Goal: Task Accomplishment & Management: Manage account settings

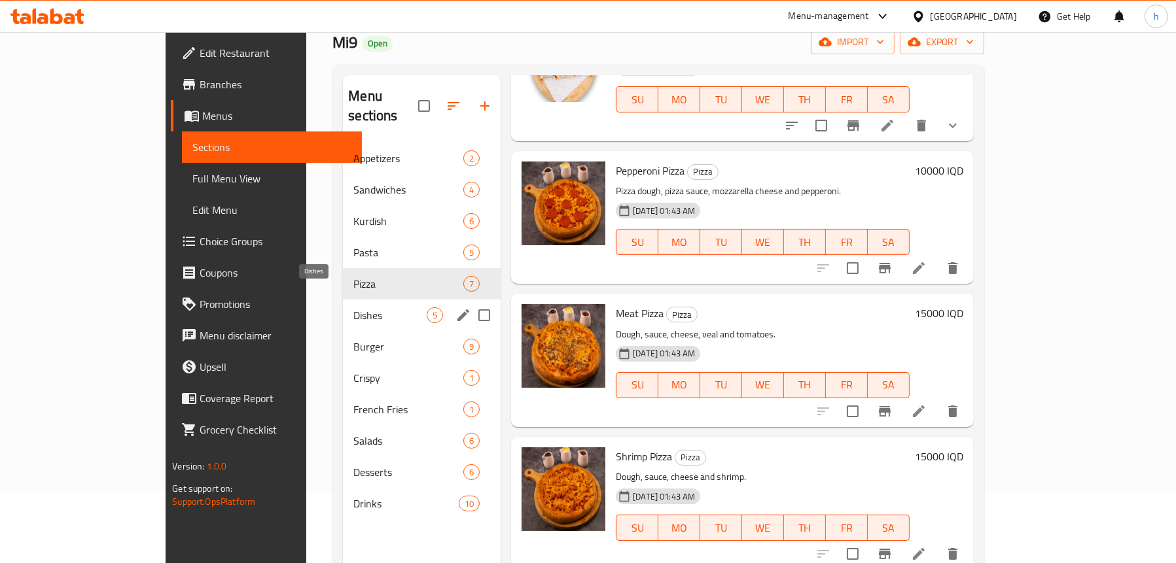
scroll to position [53, 0]
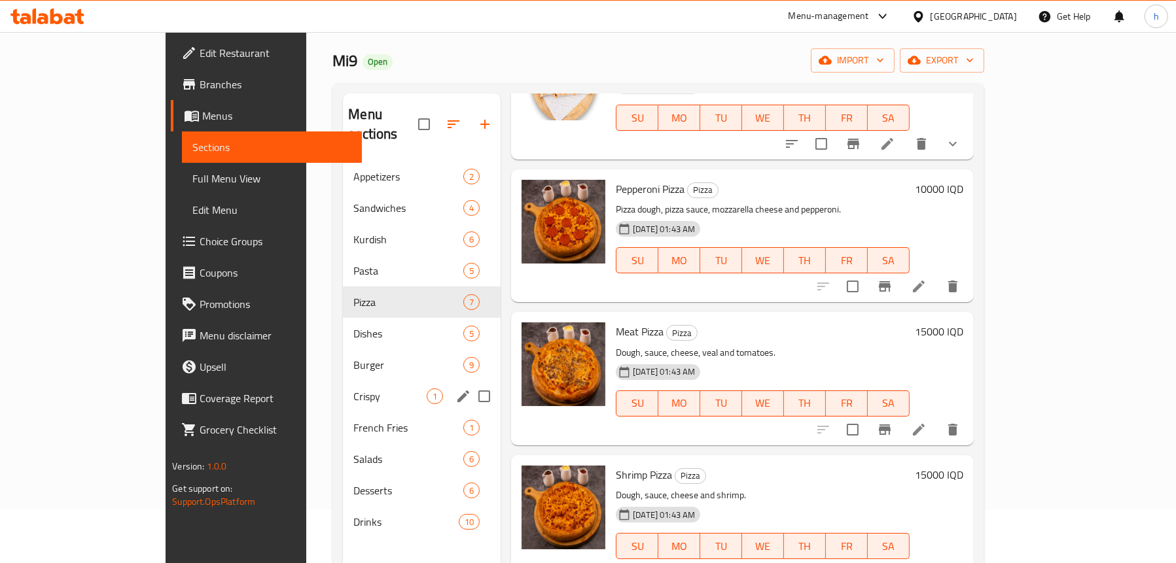
click at [343, 386] on div "Crispy 1" at bounding box center [422, 396] width 158 height 31
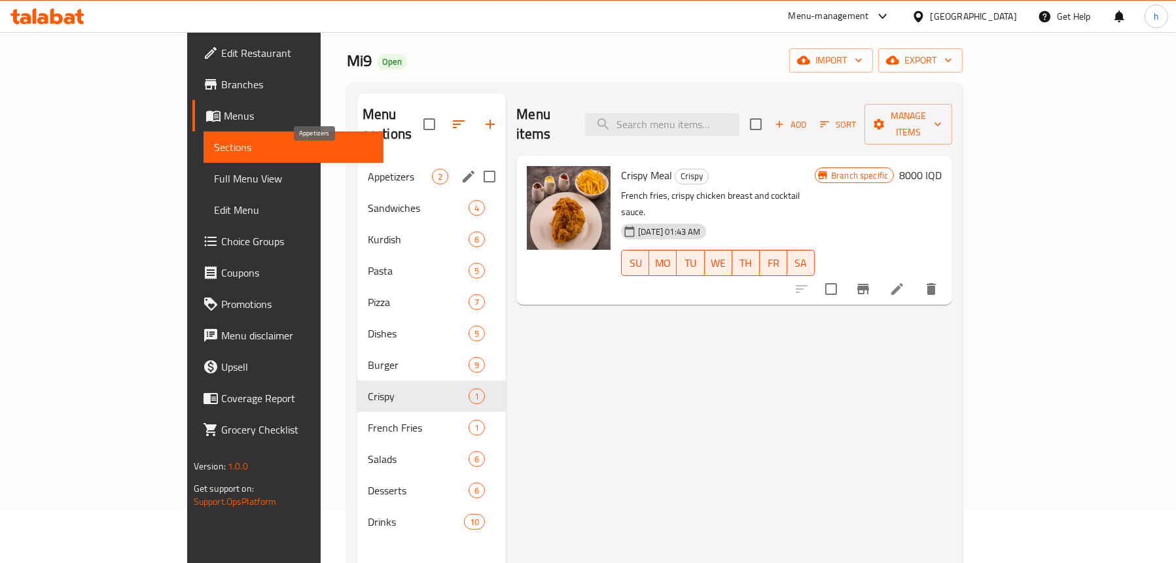
click at [368, 169] on span "Appetizers" at bounding box center [400, 177] width 64 height 16
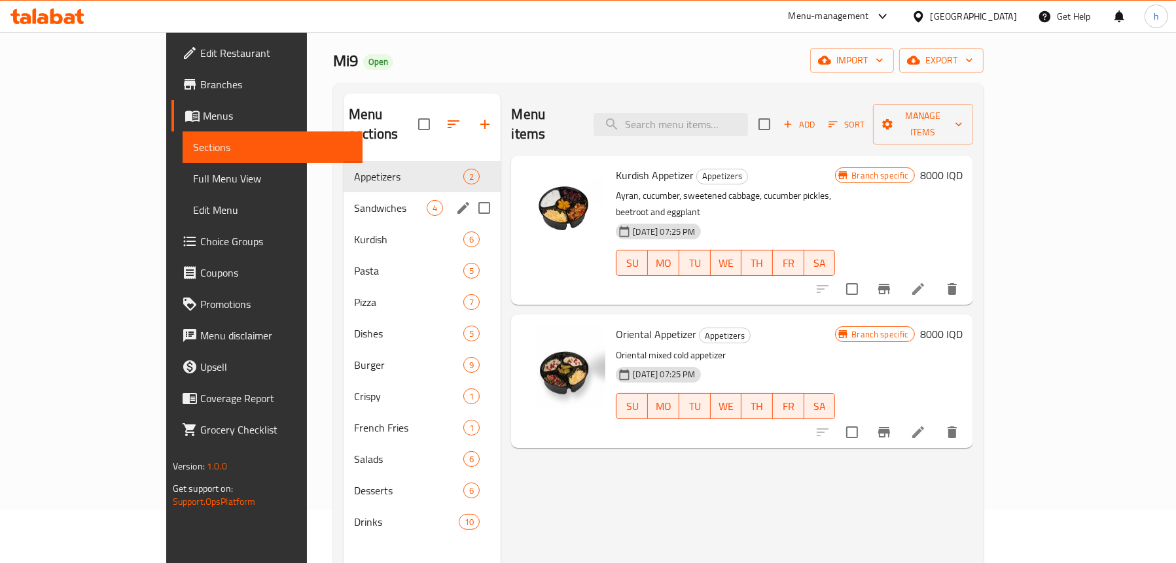
click at [343, 198] on div "Sandwiches 4" at bounding box center [421, 207] width 157 height 31
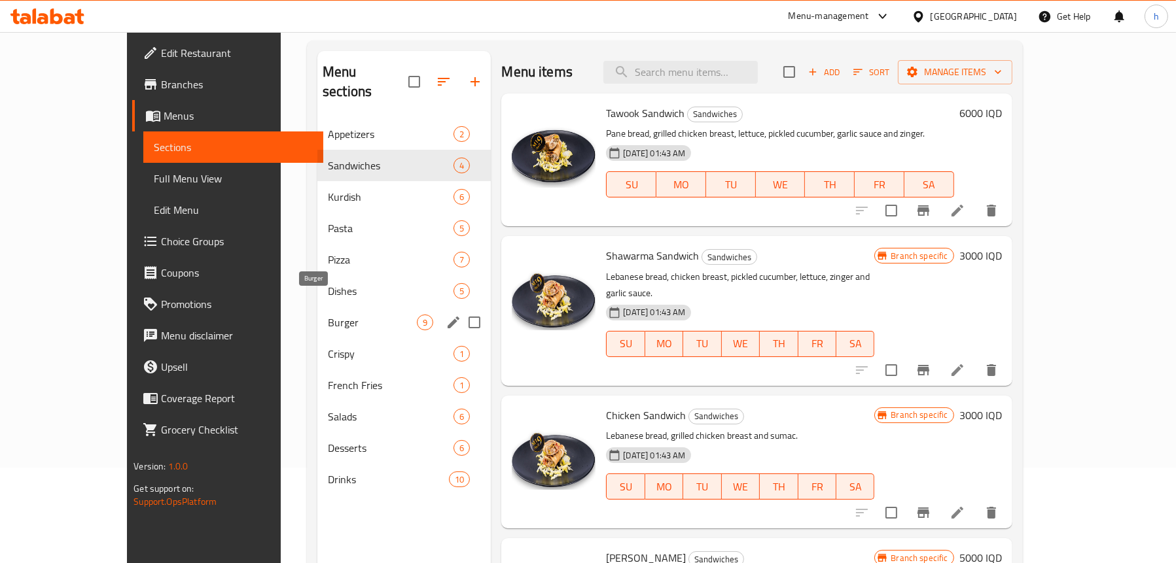
scroll to position [118, 0]
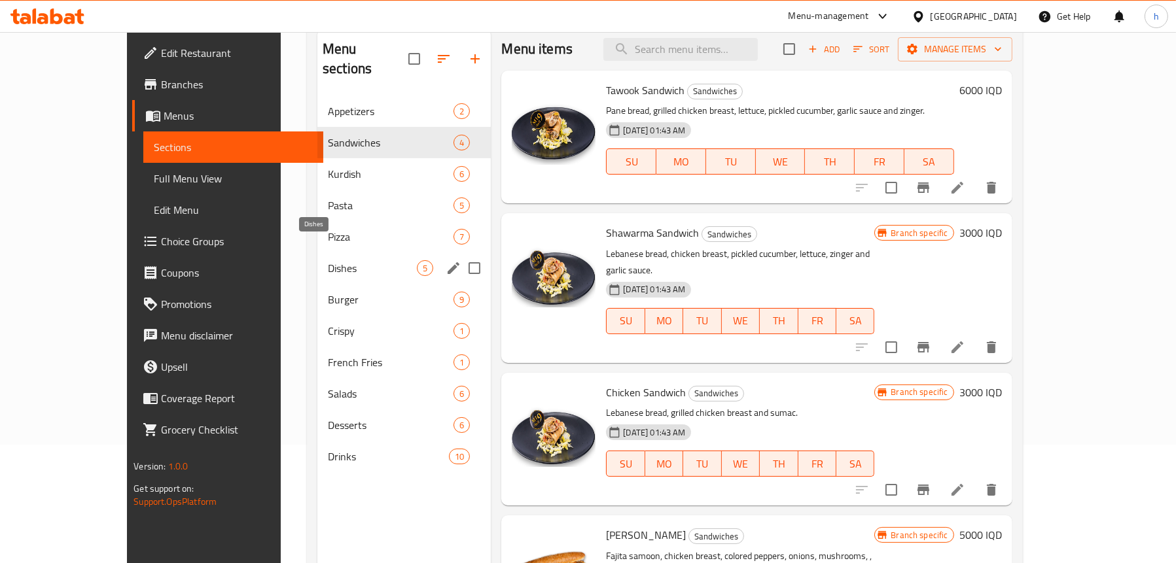
click at [328, 260] on span "Dishes" at bounding box center [372, 268] width 89 height 16
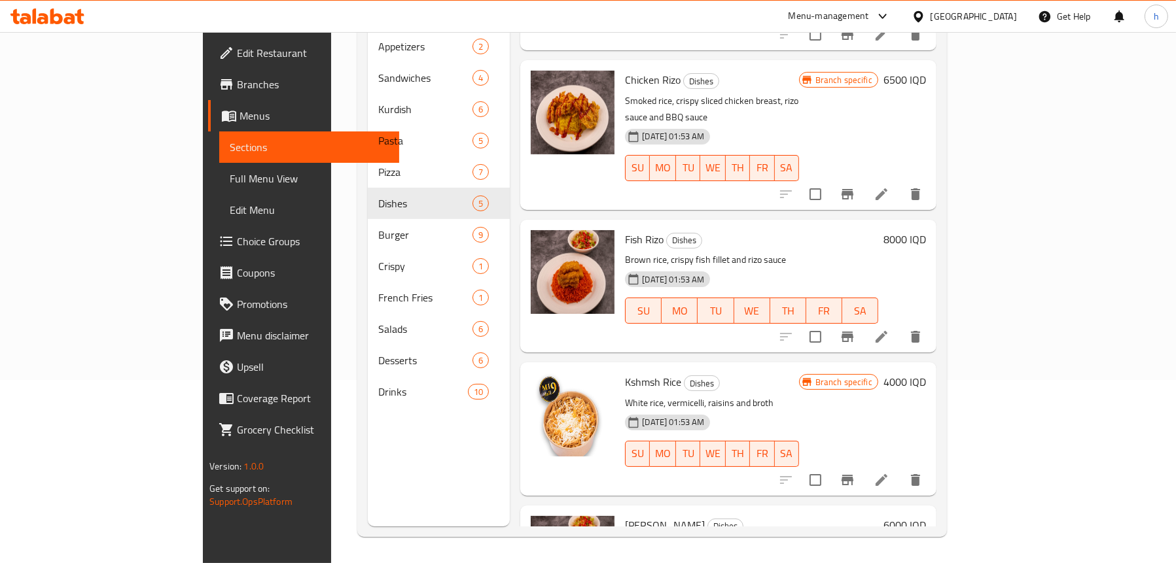
scroll to position [52, 0]
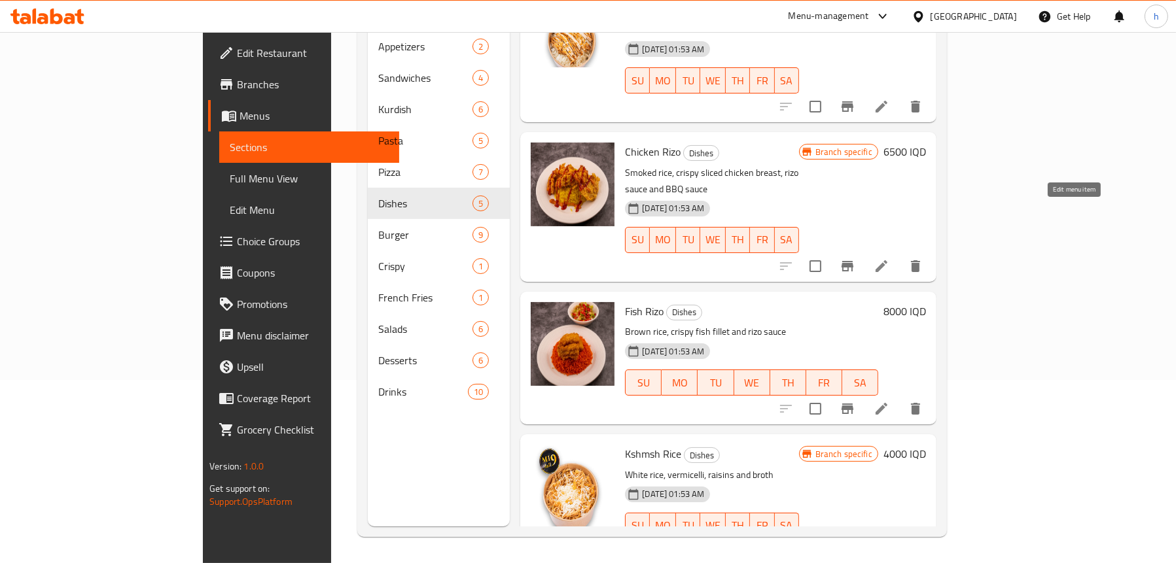
click at [889, 258] on icon at bounding box center [881, 266] width 16 height 16
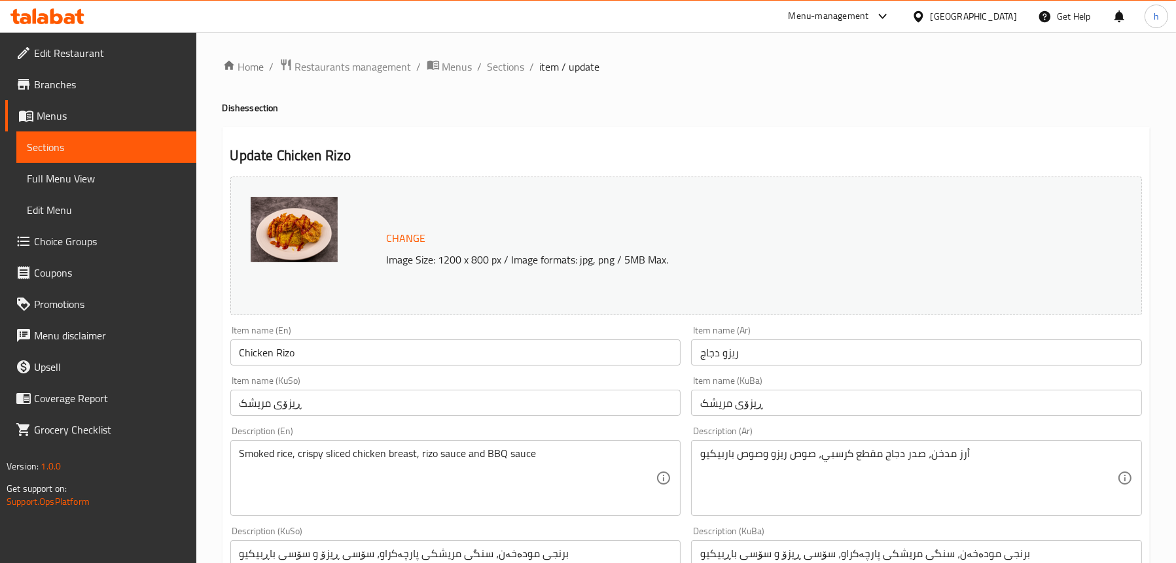
click at [91, 150] on span "Sections" at bounding box center [106, 147] width 159 height 16
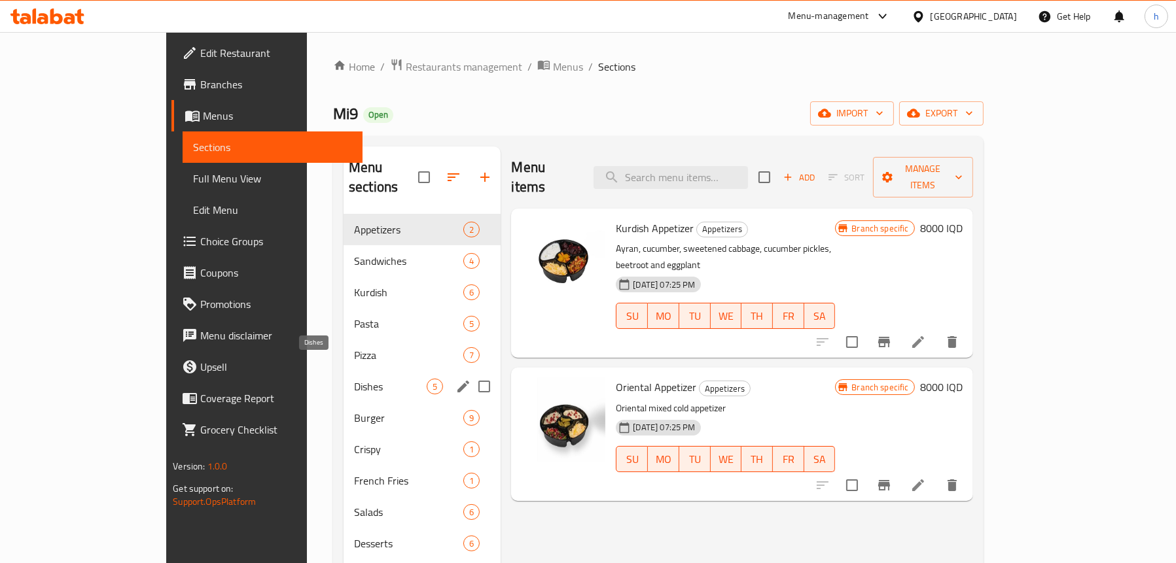
scroll to position [65, 0]
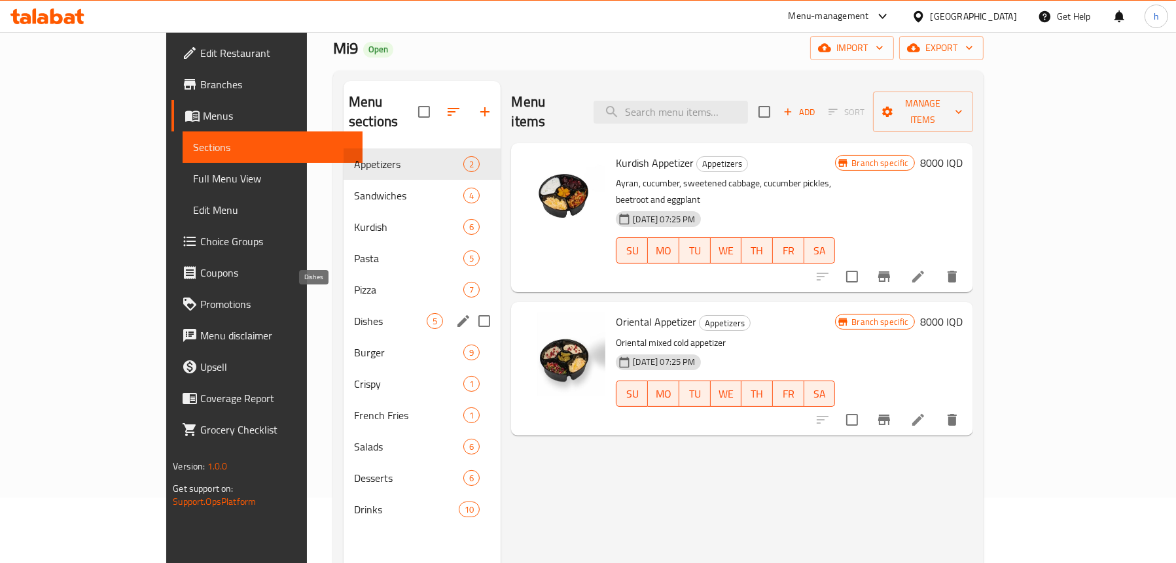
click at [354, 313] on span "Dishes" at bounding box center [390, 321] width 73 height 16
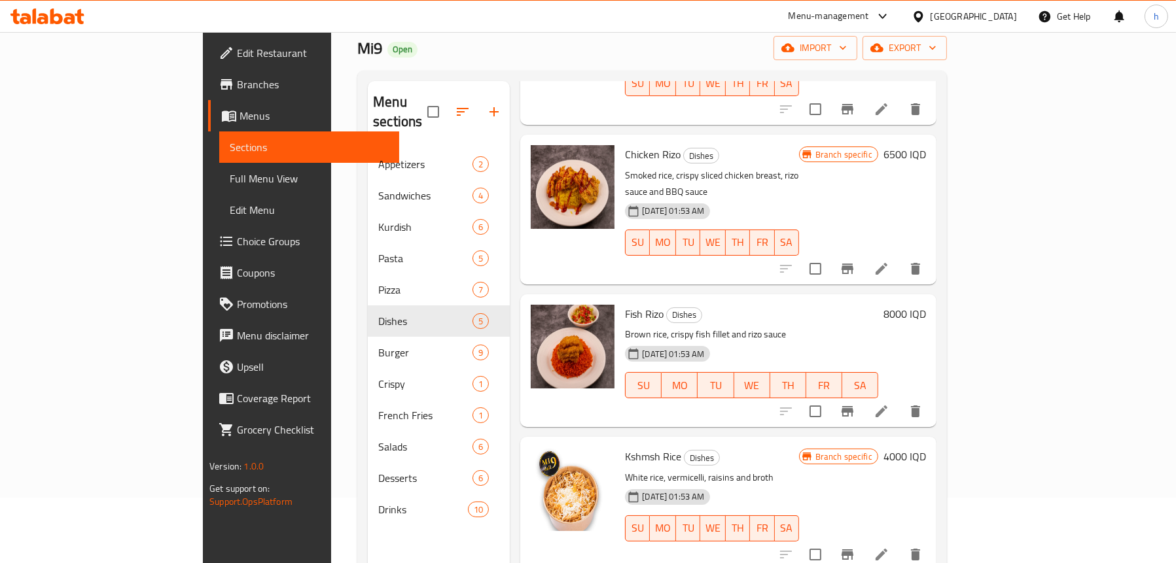
scroll to position [183, 0]
